Goal: Transaction & Acquisition: Purchase product/service

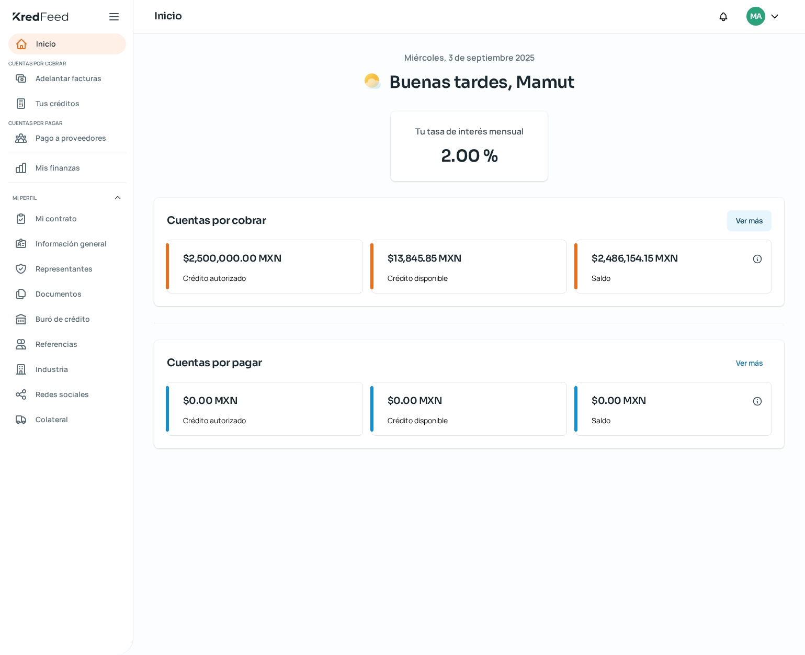
click at [735, 217] on button "Ver más" at bounding box center [749, 220] width 44 height 21
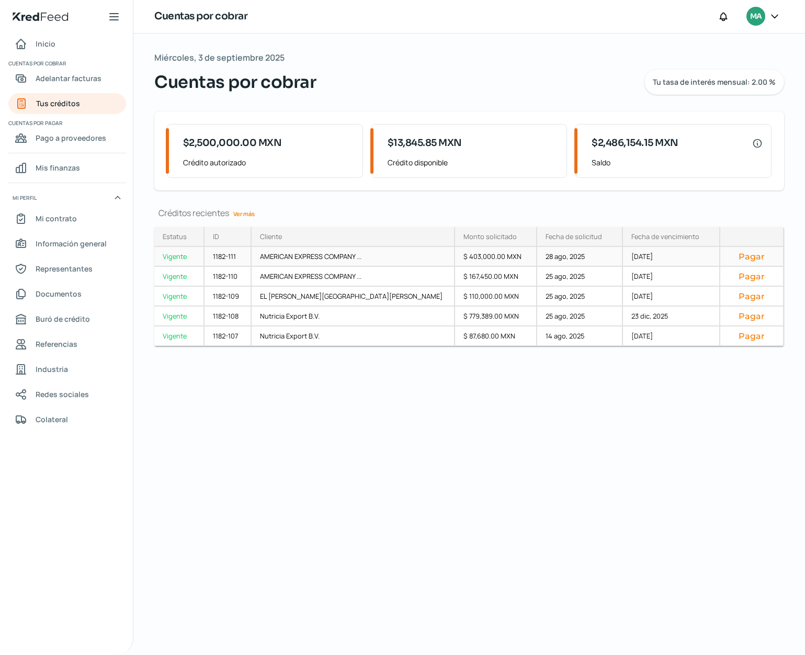
scroll to position [1, 0]
click at [738, 254] on button "Pagar" at bounding box center [752, 256] width 46 height 10
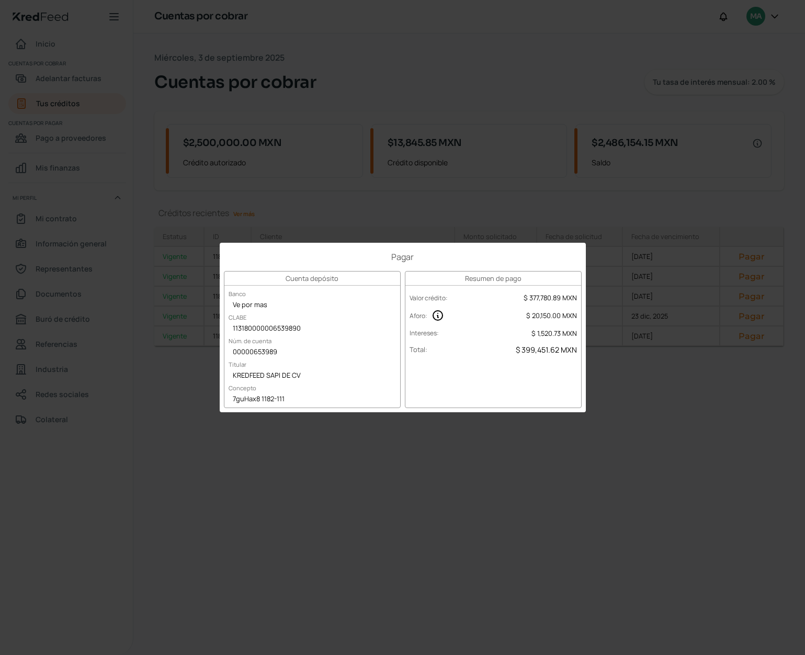
scroll to position [0, 0]
click at [251, 397] on div "7guHax8 1182-111" at bounding box center [312, 400] width 176 height 16
click at [766, 433] on div "Pagar Cuenta depósito Banco Ve por mas [PERSON_NAME] 113180000006539890 Núm. de…" at bounding box center [402, 327] width 805 height 655
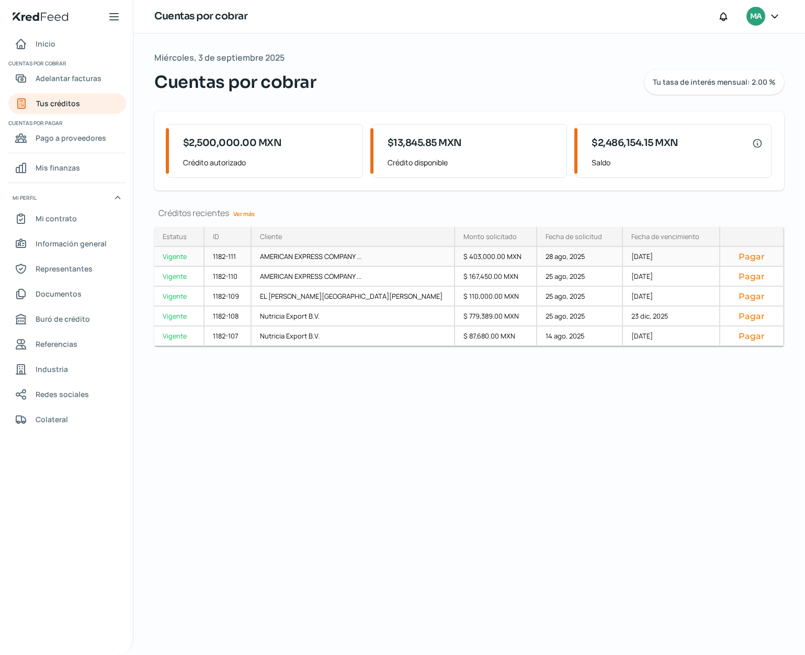
click at [329, 261] on div "AMERICAN EXPRESS COMPANY ..." at bounding box center [354, 257] width 204 height 20
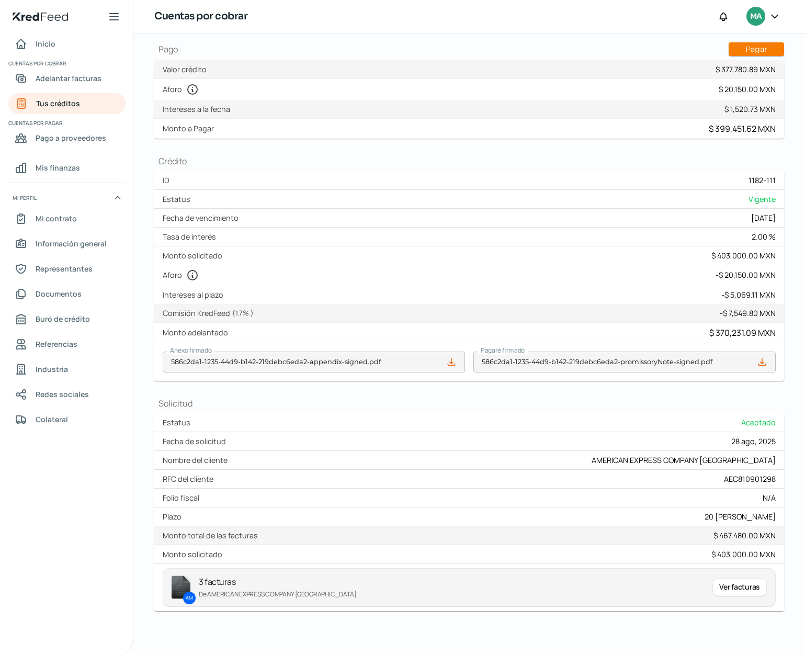
scroll to position [133, 0]
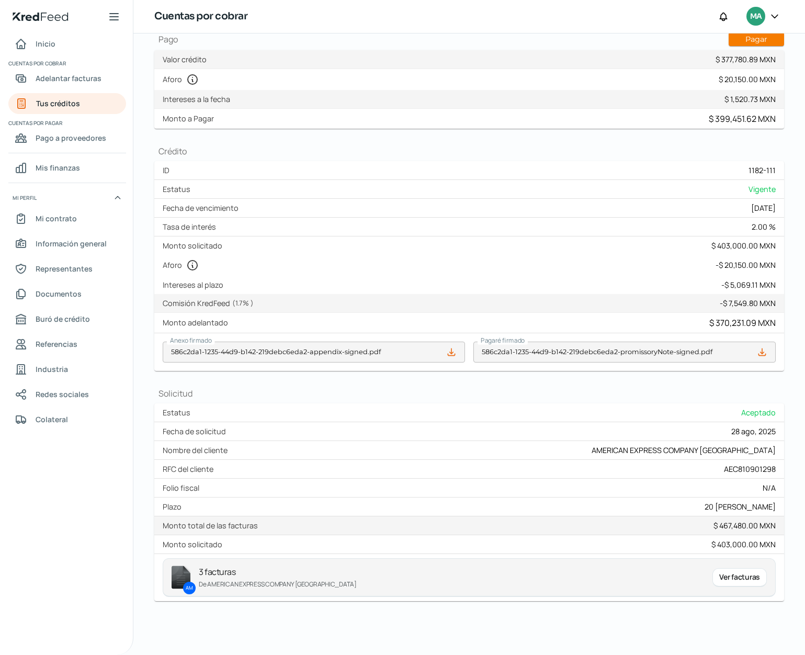
click at [739, 581] on div "Ver facturas" at bounding box center [740, 577] width 54 height 19
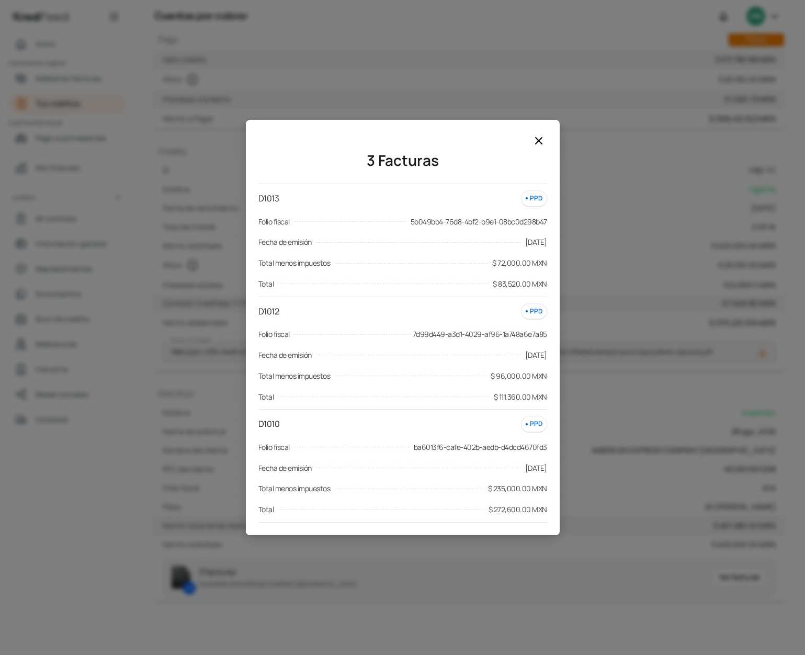
click at [536, 147] on icon at bounding box center [539, 140] width 13 height 13
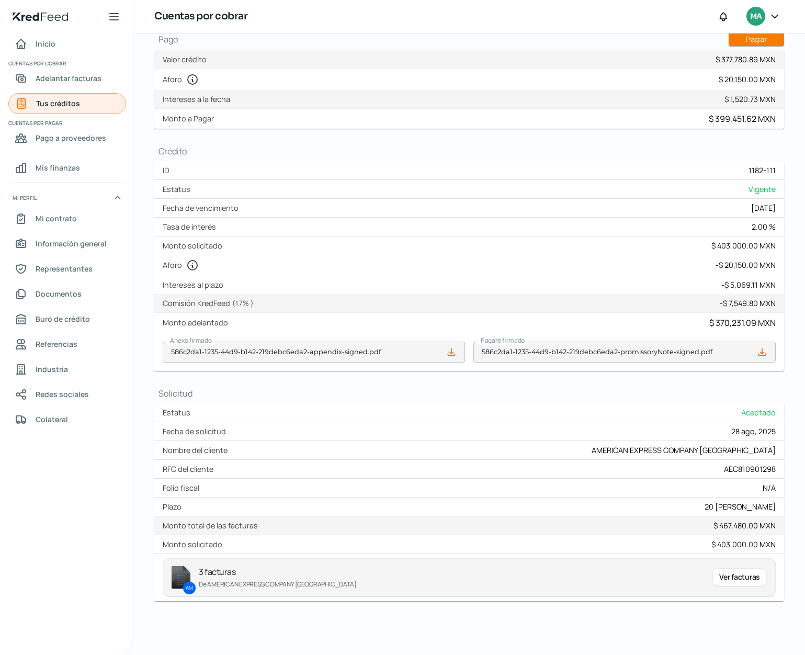
click at [62, 104] on span "Tus créditos" at bounding box center [58, 103] width 44 height 13
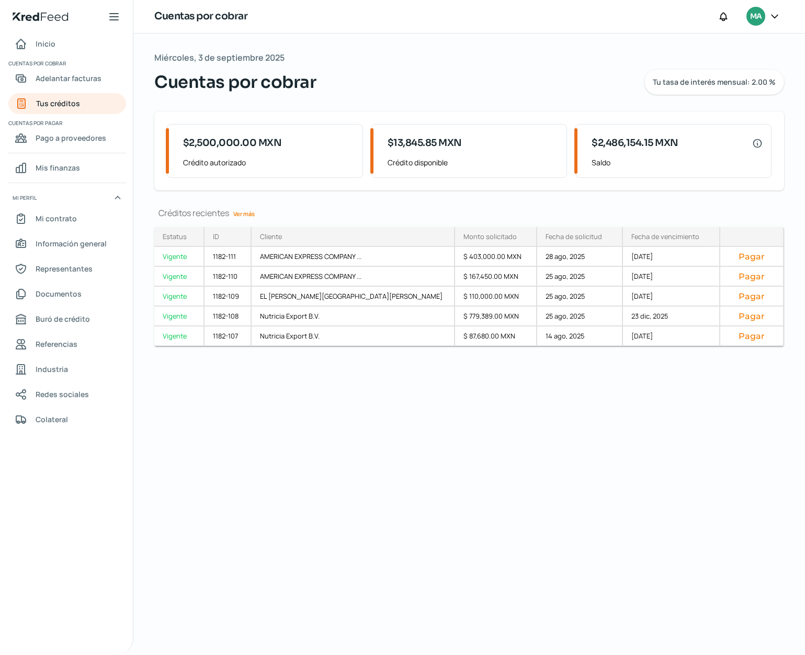
click at [240, 217] on link "Ver más" at bounding box center [244, 214] width 30 height 16
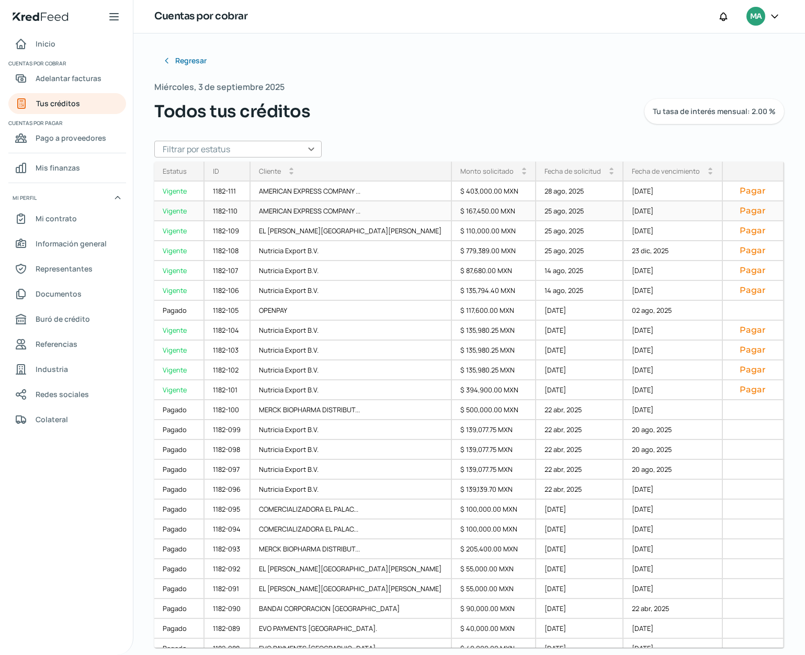
click at [732, 212] on button "Pagar" at bounding box center [753, 211] width 43 height 10
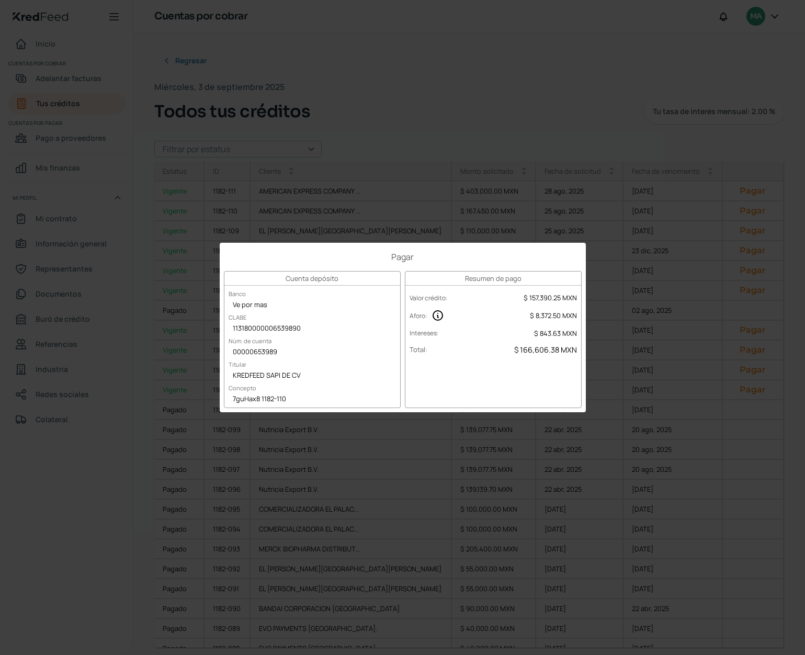
click at [278, 400] on div "7guHax8 1182-110" at bounding box center [312, 400] width 176 height 16
click at [662, 428] on div "Pagar Cuenta depósito Banco Ve por mas [PERSON_NAME] 113180000006539890 Núm. de…" at bounding box center [402, 327] width 805 height 655
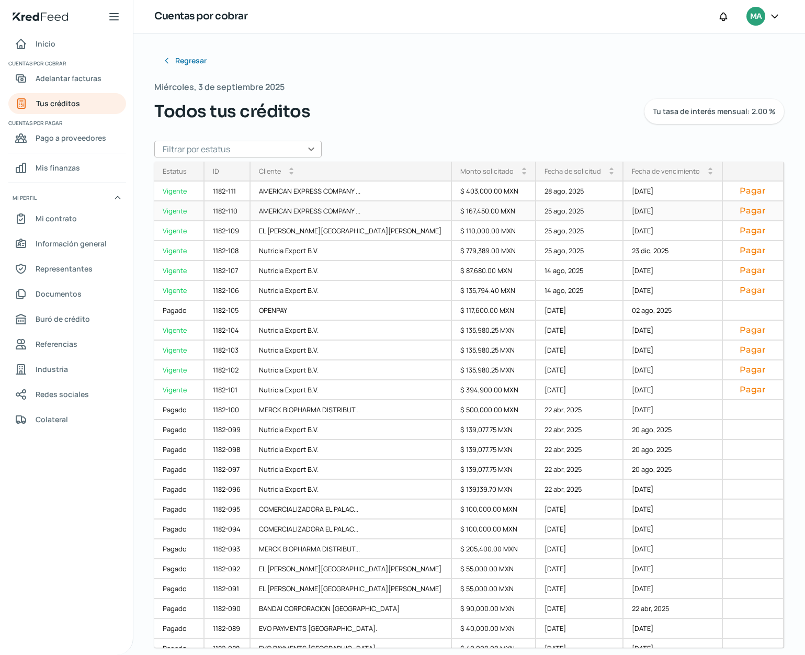
click at [237, 212] on div "1182-110" at bounding box center [228, 211] width 46 height 20
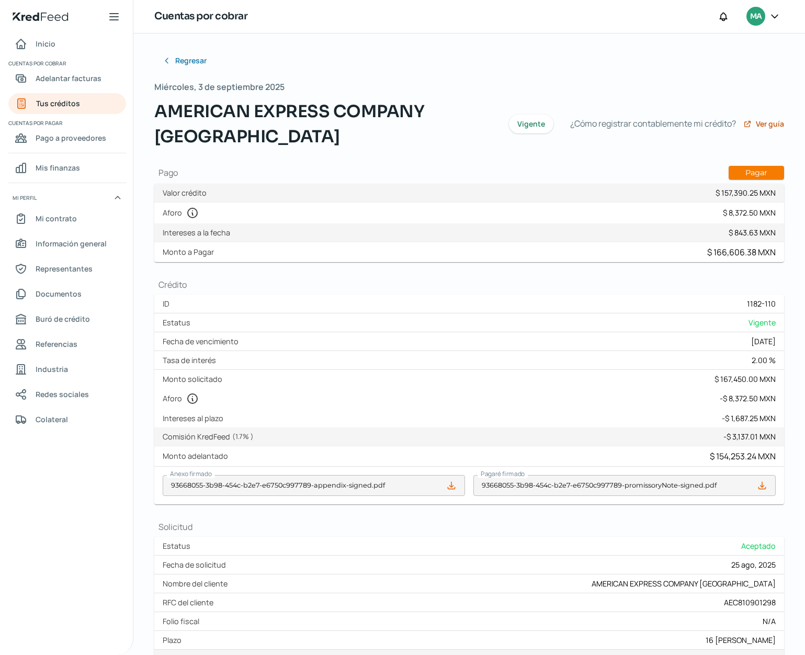
scroll to position [138, 0]
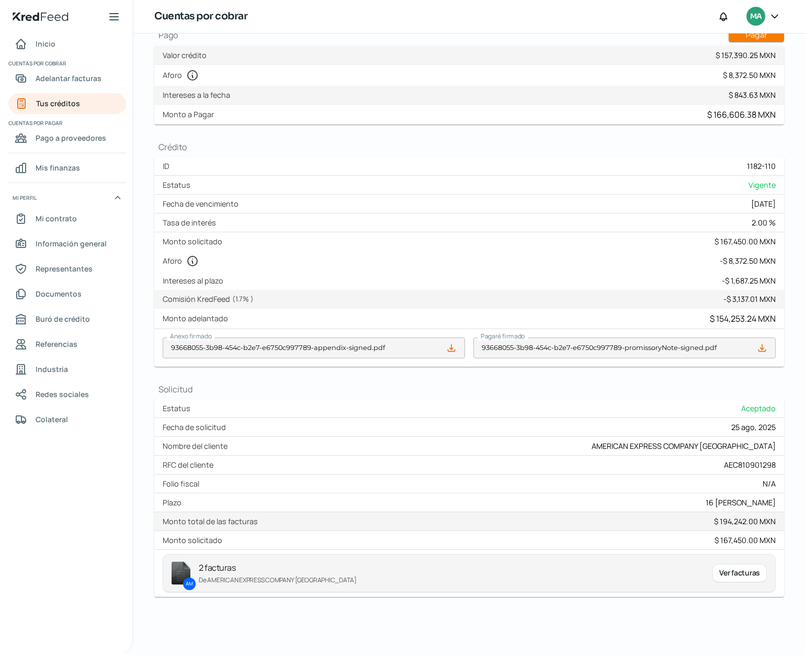
click at [724, 575] on div "Ver facturas" at bounding box center [740, 573] width 54 height 19
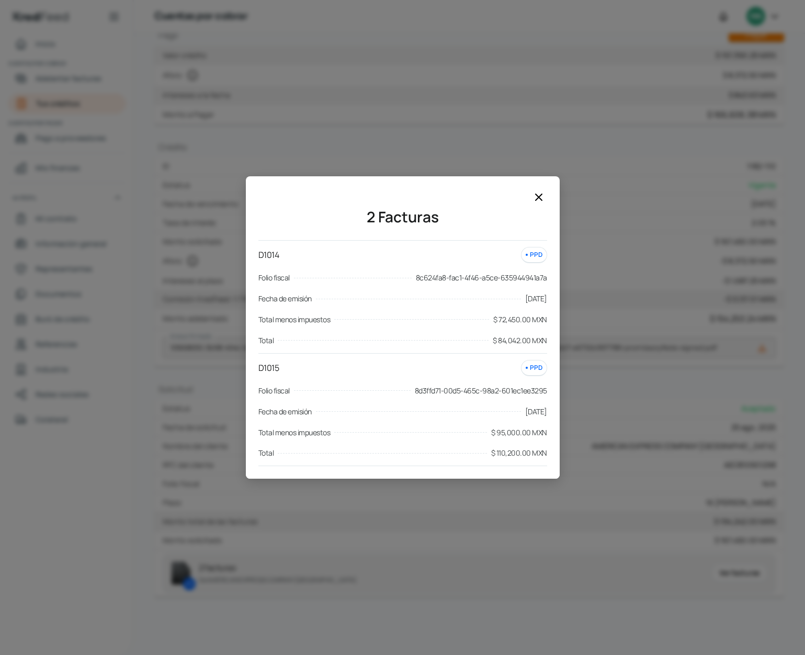
click at [544, 197] on icon at bounding box center [539, 197] width 13 height 13
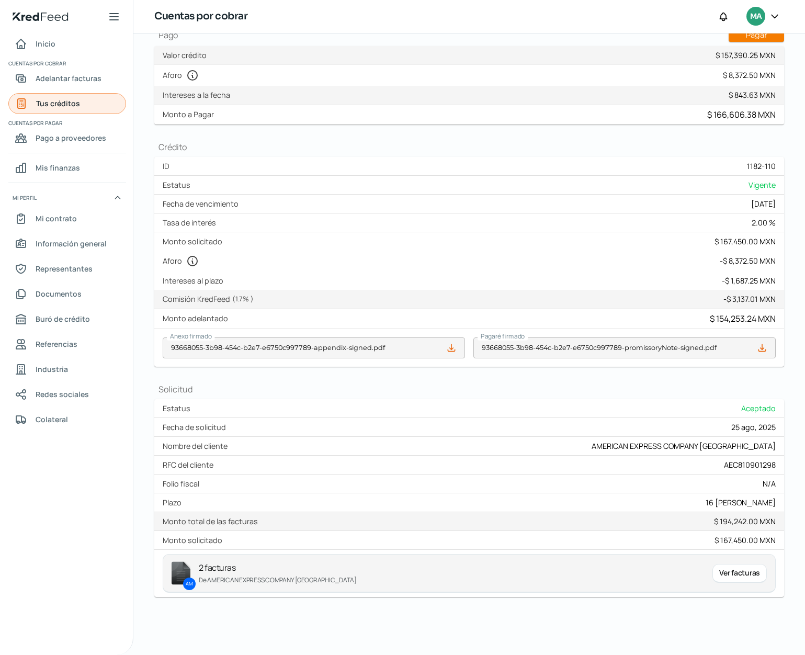
click at [54, 107] on span "Tus créditos" at bounding box center [58, 103] width 44 height 13
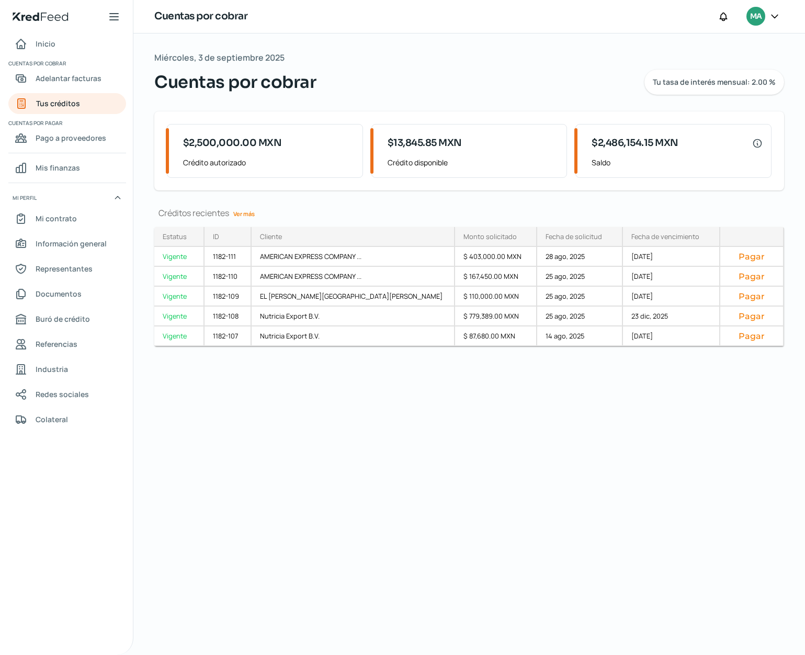
click at [249, 212] on link "Ver más" at bounding box center [244, 214] width 30 height 16
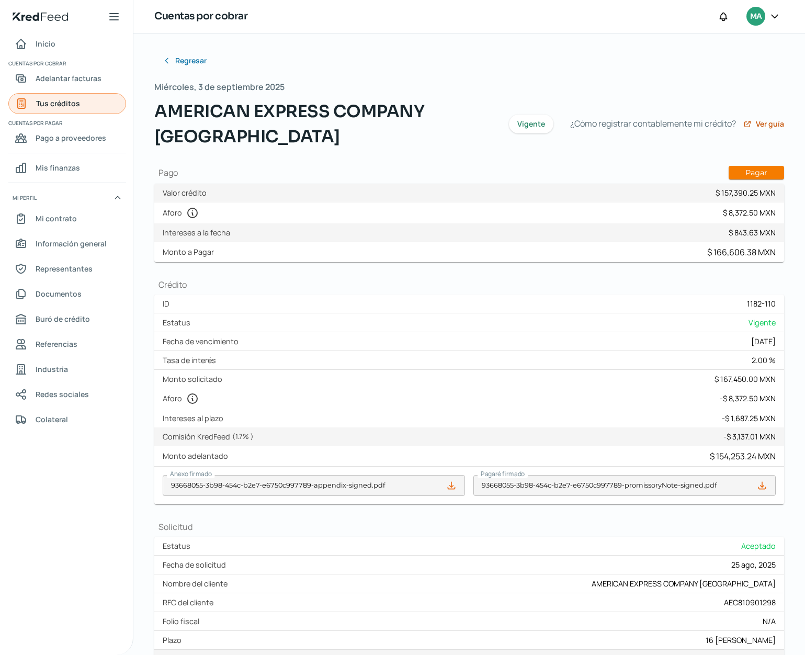
click at [97, 103] on link "Tus créditos" at bounding box center [67, 103] width 118 height 21
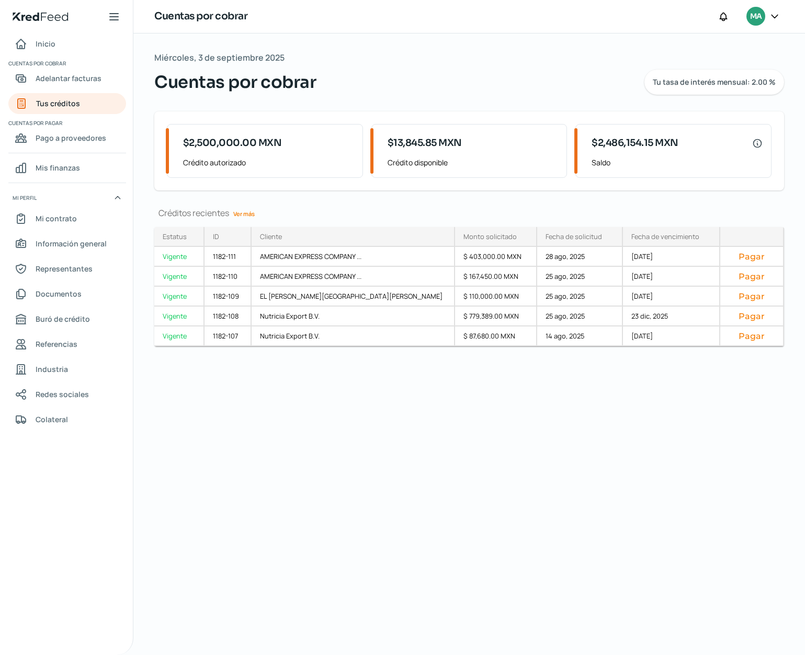
click at [245, 213] on link "Ver más" at bounding box center [244, 214] width 30 height 16
